Goal: Information Seeking & Learning: Learn about a topic

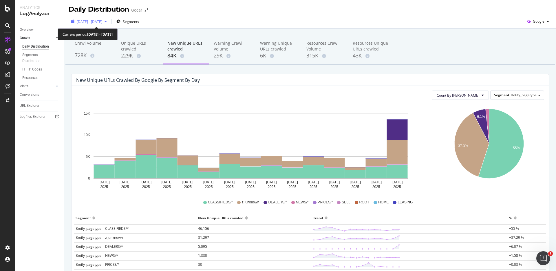
click at [102, 20] on span "[DATE] - [DATE]" at bounding box center [89, 21] width 25 height 5
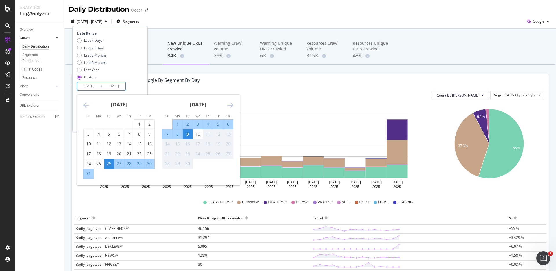
click at [86, 84] on input "[DATE]" at bounding box center [88, 86] width 23 height 8
click at [187, 135] on div "9" at bounding box center [188, 134] width 10 height 6
type input "[DATE]"
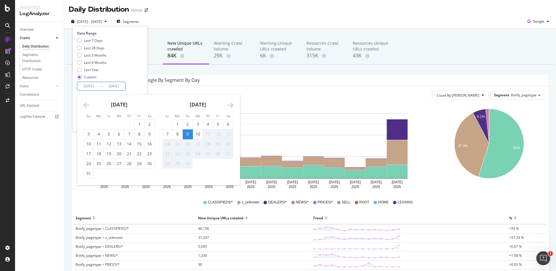
click at [187, 135] on div "9" at bounding box center [188, 134] width 10 height 6
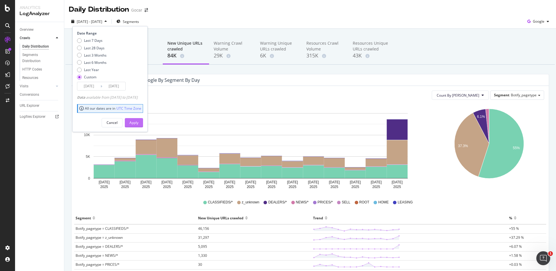
click at [143, 125] on button "Apply" at bounding box center [134, 122] width 18 height 9
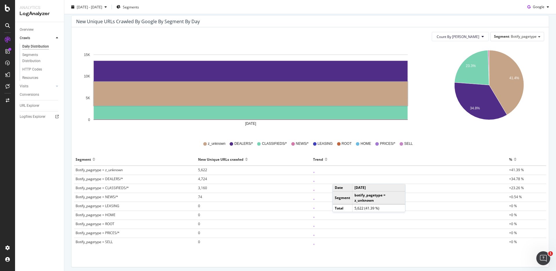
scroll to position [81, 0]
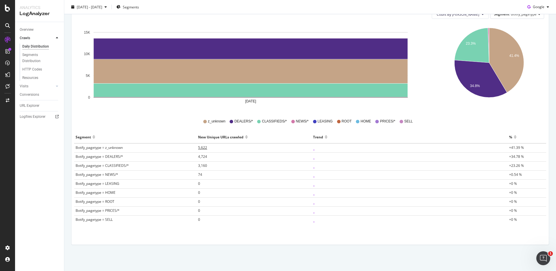
click at [204, 147] on span "5,622" at bounding box center [202, 147] width 9 height 5
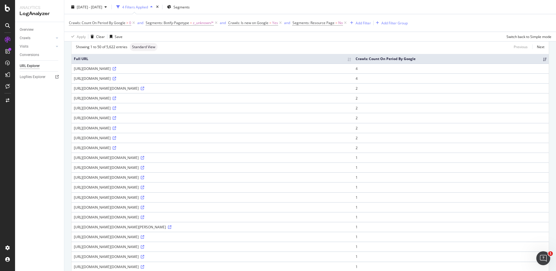
scroll to position [39, 0]
click at [319, 160] on div "[URL][DOMAIN_NAME][DOMAIN_NAME]" at bounding box center [212, 157] width 277 height 5
copy div "[URL][DOMAIN_NAME][DOMAIN_NAME]"
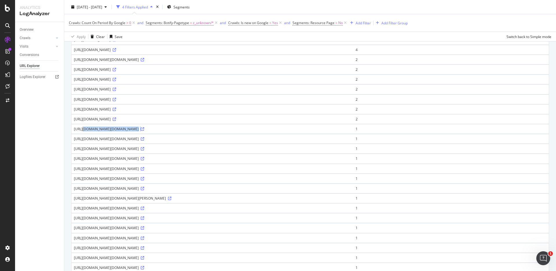
scroll to position [0, 0]
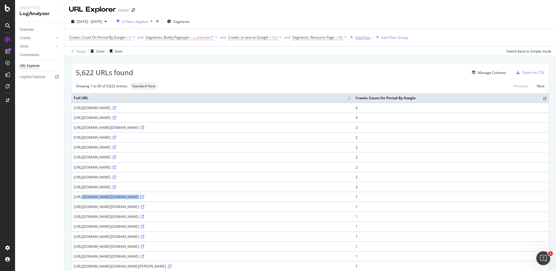
click at [363, 37] on div "Add Filter" at bounding box center [363, 37] width 15 height 5
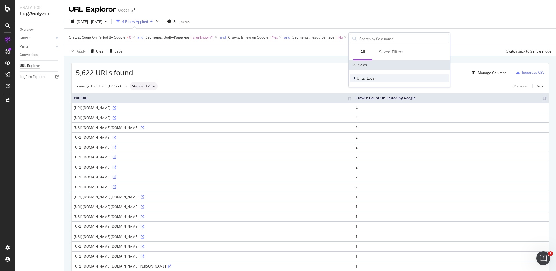
click at [357, 77] on span "URLs (Logs)" at bounding box center [366, 78] width 19 height 5
click at [358, 85] on icon at bounding box center [358, 86] width 2 height 3
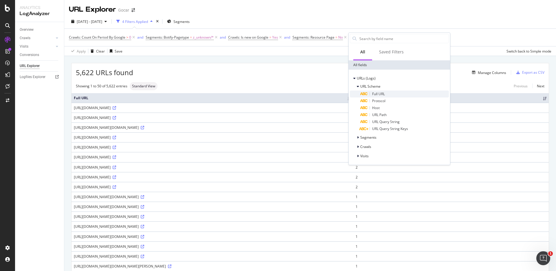
click at [369, 94] on div "Full URL" at bounding box center [404, 93] width 89 height 7
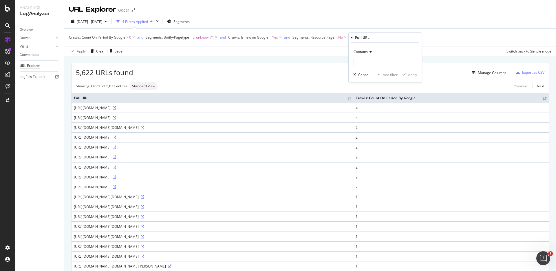
click at [369, 55] on div "Contains" at bounding box center [385, 51] width 64 height 9
click at [375, 114] on span "Doesn't contain" at bounding box center [368, 116] width 25 height 5
click at [370, 61] on input "text" at bounding box center [385, 62] width 63 height 9
type input "login"
click at [415, 77] on div "Apply" at bounding box center [412, 74] width 9 height 5
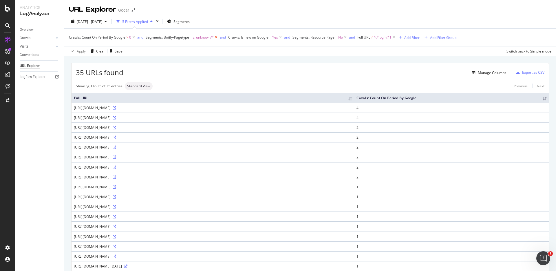
click at [217, 37] on icon at bounding box center [216, 37] width 5 height 6
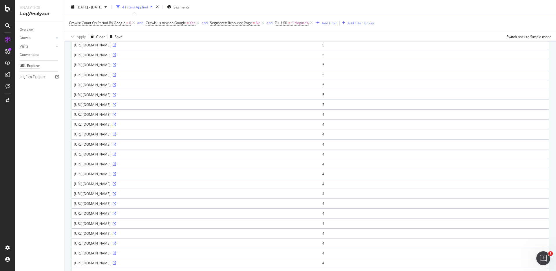
scroll to position [354, 0]
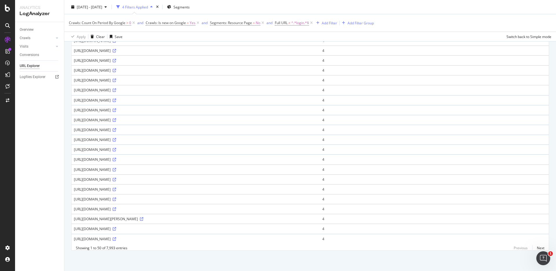
click at [116, 140] on div "[URL][DOMAIN_NAME]" at bounding box center [196, 139] width 244 height 5
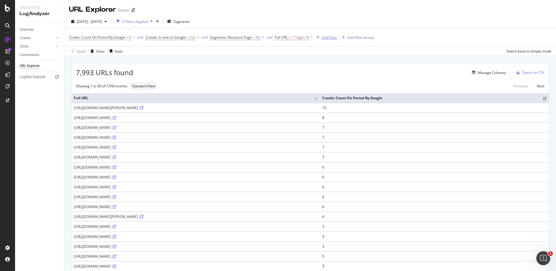
click at [328, 37] on div "Add Filter" at bounding box center [329, 37] width 15 height 5
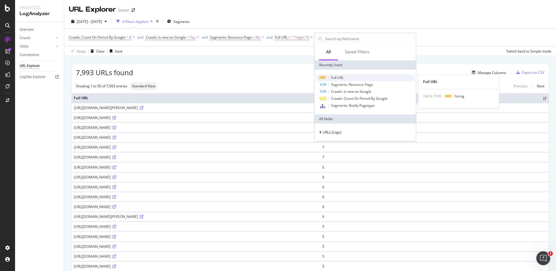
click at [345, 77] on div "Full URL" at bounding box center [365, 77] width 99 height 7
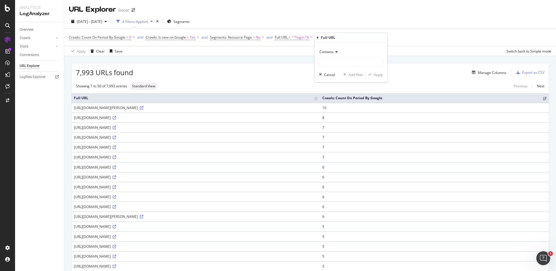
click at [330, 52] on span "Contains" at bounding box center [327, 51] width 14 height 5
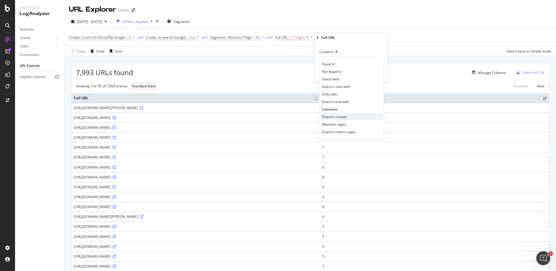
click at [338, 114] on span "Doesn't contain" at bounding box center [334, 116] width 25 height 5
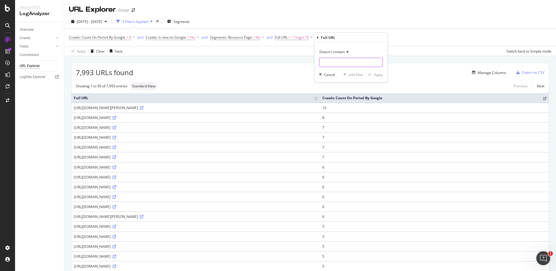
click at [341, 62] on input "text" at bounding box center [351, 62] width 63 height 9
paste input "showroom"
type input "showroom"
click at [380, 76] on div "Apply" at bounding box center [378, 74] width 9 height 5
click at [545, 85] on div "Showing 1 to 50 of 3,278 entries Standard View Previous Next" at bounding box center [311, 86] width 478 height 8
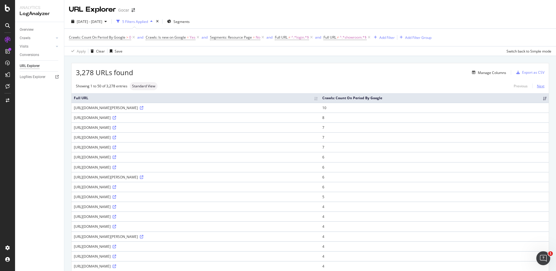
click at [543, 86] on link "Next" at bounding box center [539, 86] width 12 height 8
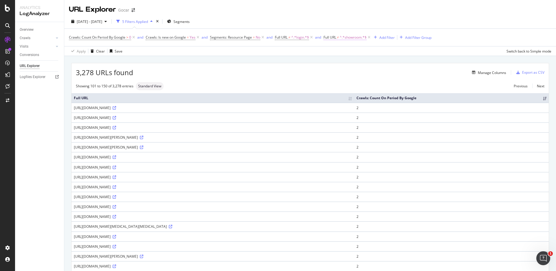
click at [351, 37] on span "^.*showroom.*$" at bounding box center [353, 37] width 27 height 8
click at [354, 51] on span "Doesn't contain" at bounding box center [341, 50] width 25 height 5
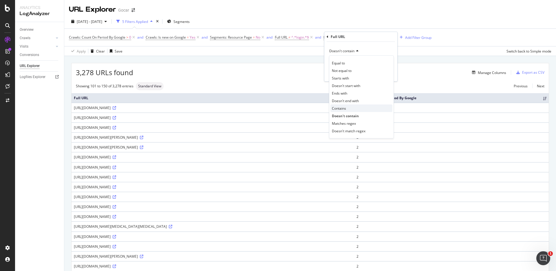
click at [353, 106] on div "Contains" at bounding box center [362, 108] width 62 height 8
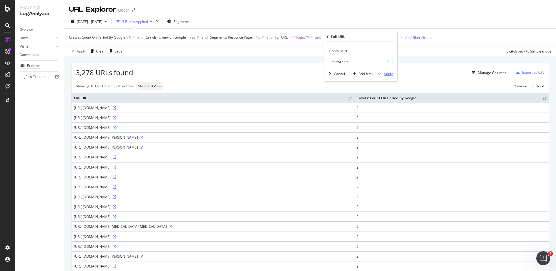
click at [385, 71] on div "Apply" at bounding box center [388, 73] width 9 height 5
